Goal: Information Seeking & Learning: Compare options

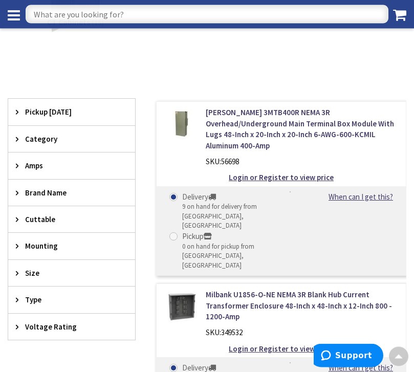
scroll to position [153, 0]
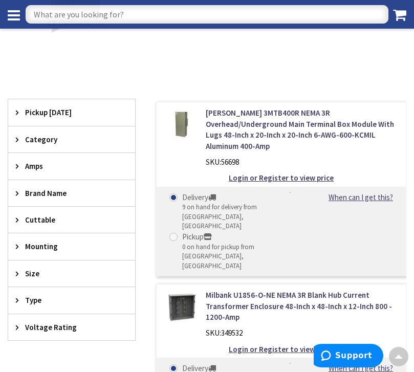
click at [20, 161] on div "Amps" at bounding box center [71, 166] width 127 height 26
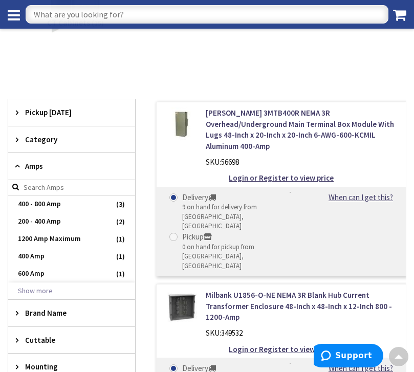
click at [27, 205] on span "400 - 800 Amp" at bounding box center [71, 204] width 127 height 17
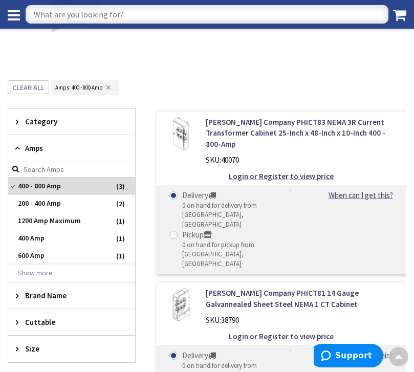
click at [215, 121] on link "N.J. Sullivan Company PHICT83 NEMA 3R Current Transformer Cabinet 25-Inch x 48-…" at bounding box center [302, 133] width 193 height 33
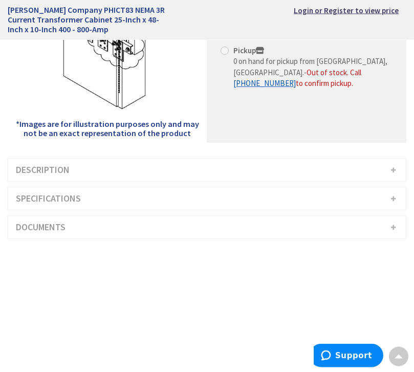
scroll to position [160, 0]
click at [50, 177] on h3 "Description" at bounding box center [207, 170] width 398 height 23
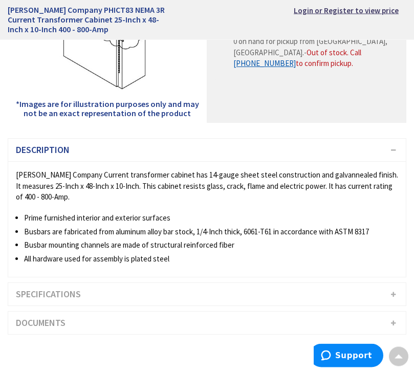
scroll to position [180, 0]
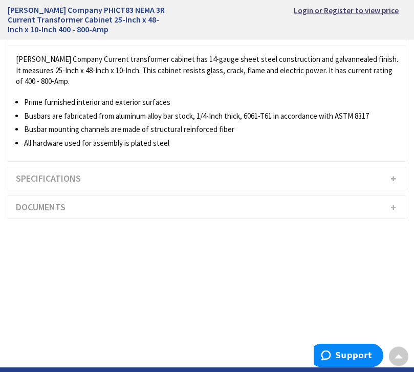
click at [46, 180] on h3 "Specifications" at bounding box center [207, 179] width 398 height 23
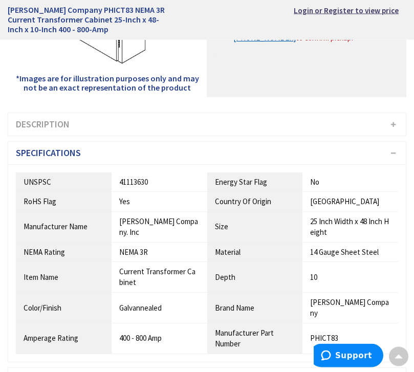
scroll to position [209, 0]
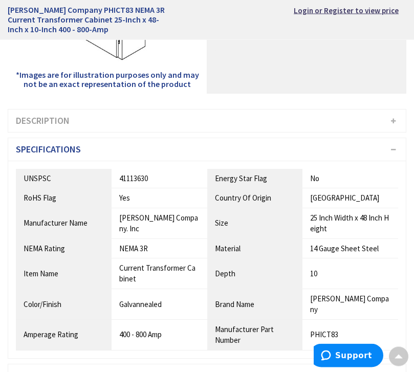
click at [39, 147] on h3 "Specifications" at bounding box center [207, 150] width 398 height 23
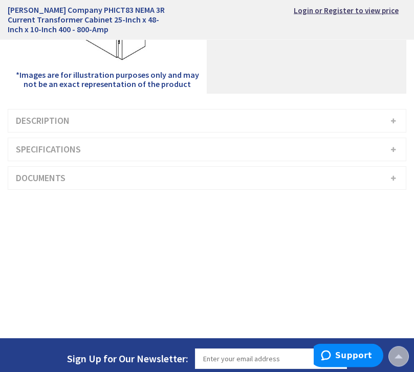
scroll to position [209, 0]
click at [38, 173] on h3 "Documents" at bounding box center [207, 178] width 398 height 23
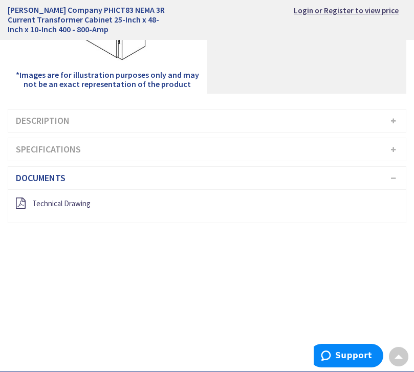
click at [42, 173] on h3 "Documents" at bounding box center [207, 178] width 398 height 23
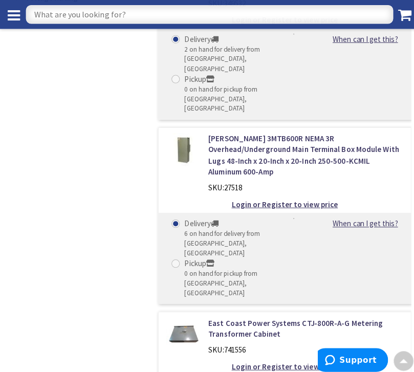
scroll to position [519, 0]
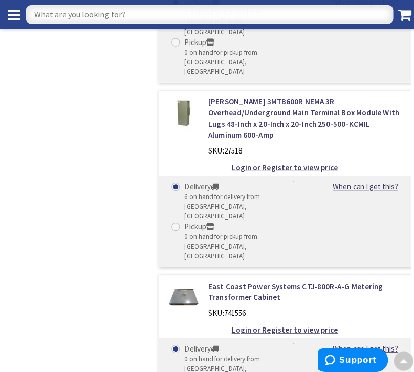
click at [233, 278] on link "East Coast Power Systems CTJ-800R-A-G Metering Transformer Cabinet" at bounding box center [302, 289] width 193 height 22
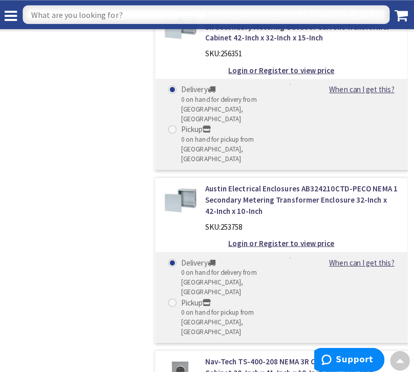
scroll to position [2121, 0]
